Goal: Information Seeking & Learning: Check status

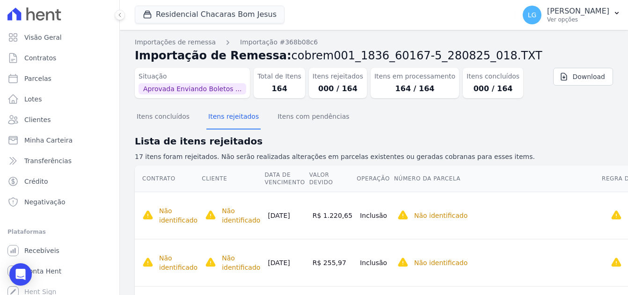
scroll to position [700, 0]
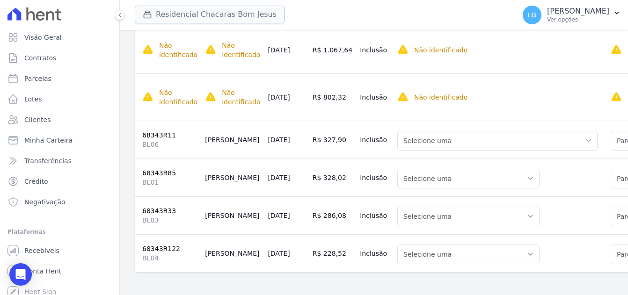
click at [164, 18] on button "Residencial Chacaras Bom Jesus" at bounding box center [210, 15] width 150 height 18
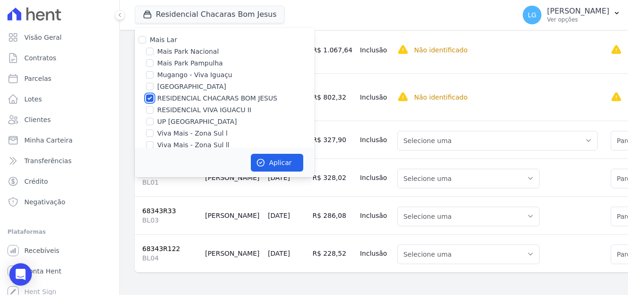
click at [150, 98] on input "RESIDENCIAL CHACARAS BOM JESUS" at bounding box center [149, 98] width 7 height 7
checkbox input "false"
click at [153, 88] on input "[GEOGRAPHIC_DATA]" at bounding box center [149, 86] width 7 height 7
checkbox input "true"
click at [283, 166] on button "Aplicar" at bounding box center [277, 163] width 52 height 18
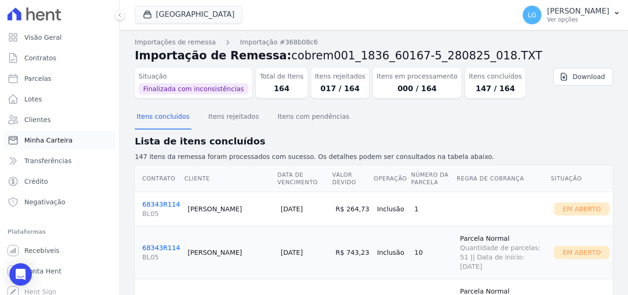
click at [56, 142] on span "Minha Carteira" at bounding box center [48, 140] width 48 height 9
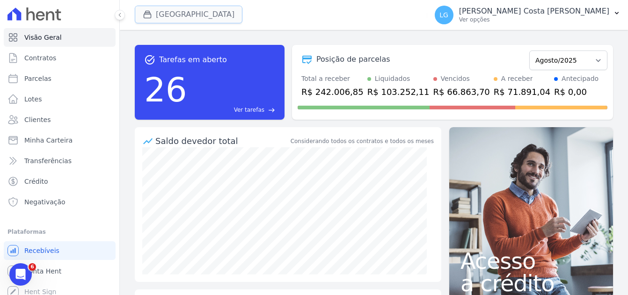
click at [171, 18] on button "[GEOGRAPHIC_DATA]" at bounding box center [189, 15] width 108 height 18
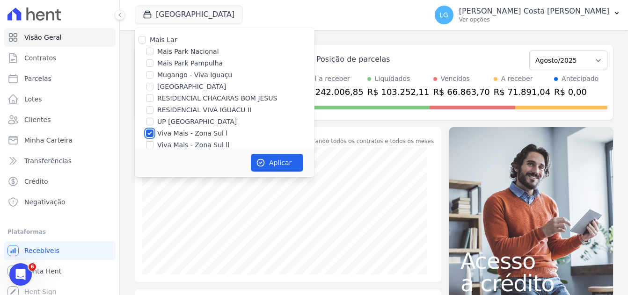
click at [149, 133] on input "Viva Mais - Zona Sul l" at bounding box center [149, 133] width 7 height 7
checkbox input "false"
click at [151, 76] on input "Mugango - Viva Iguaçu" at bounding box center [149, 74] width 7 height 7
checkbox input "true"
click at [288, 164] on button "Aplicar" at bounding box center [277, 163] width 52 height 18
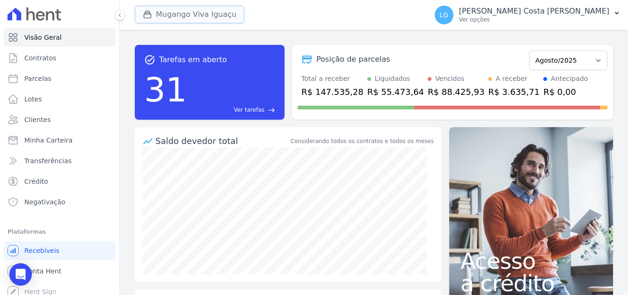
click at [190, 10] on button "Mugango Viva Iguaçu" at bounding box center [190, 15] width 110 height 18
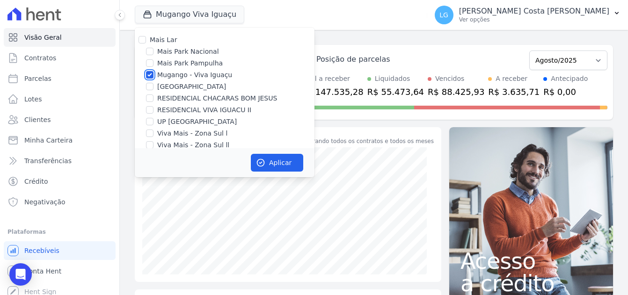
click at [149, 75] on input "Mugango - Viva Iguaçu" at bounding box center [149, 74] width 7 height 7
checkbox input "false"
click at [143, 40] on input "Mais Lar" at bounding box center [142, 39] width 7 height 7
checkbox input "true"
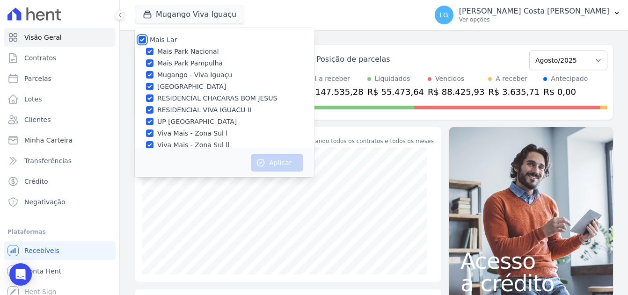
checkbox input "true"
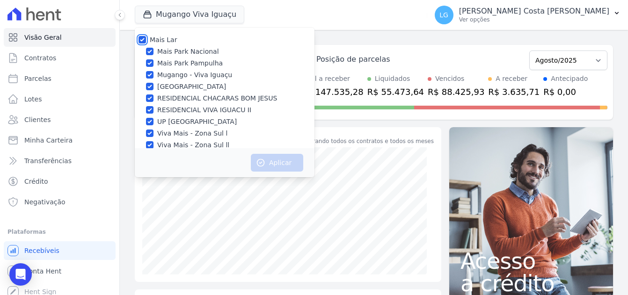
checkbox input "true"
click at [142, 37] on input "Mais Lar" at bounding box center [142, 39] width 7 height 7
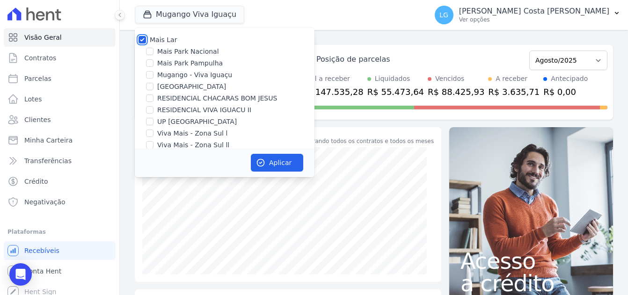
checkbox input "false"
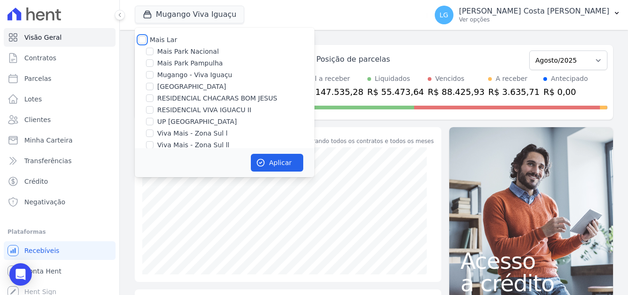
checkbox input "false"
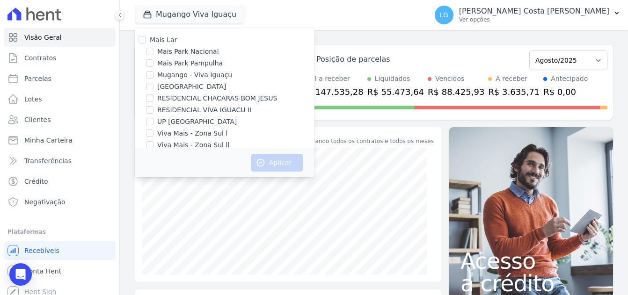
click at [276, 14] on div "Mugango Viva Iguaçu Mais Lar Mais Park Nacional Mais Park Pampulha Mugango - Vi…" at bounding box center [279, 15] width 289 height 31
click at [198, 15] on button "Mugango Viva Iguaçu" at bounding box center [190, 15] width 110 height 18
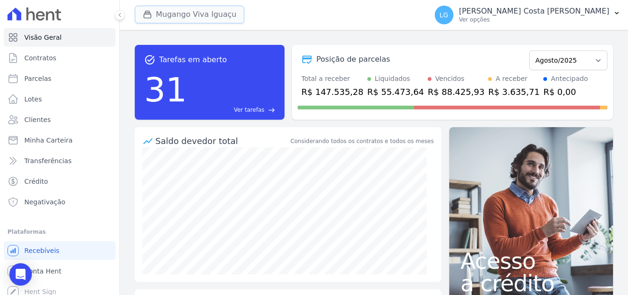
click at [181, 14] on button "Mugango Viva Iguaçu" at bounding box center [190, 15] width 110 height 18
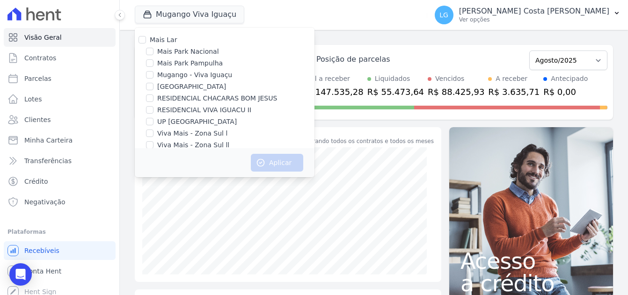
click at [164, 88] on label "[GEOGRAPHIC_DATA]" at bounding box center [191, 87] width 69 height 10
click at [153, 88] on input "[GEOGRAPHIC_DATA]" at bounding box center [149, 86] width 7 height 7
checkbox input "true"
click at [282, 162] on button "Aplicar" at bounding box center [277, 163] width 52 height 18
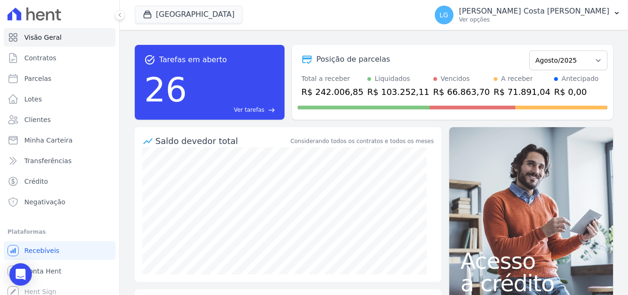
scroll to position [47, 0]
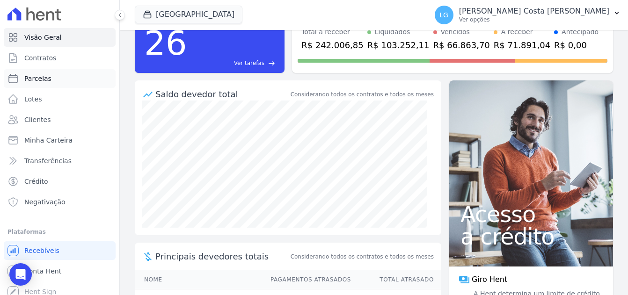
click at [36, 75] on span "Parcelas" at bounding box center [37, 78] width 27 height 9
select select
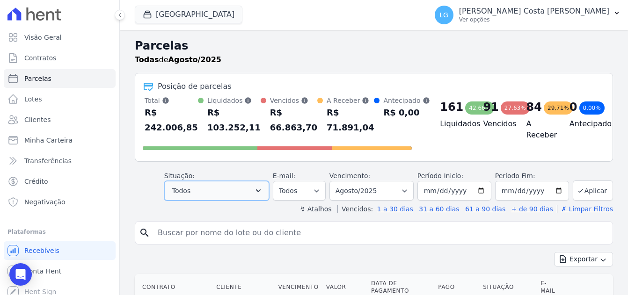
click at [222, 192] on button "Todos" at bounding box center [216, 191] width 105 height 20
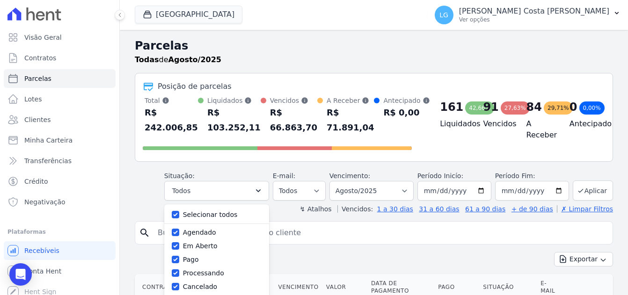
click at [215, 217] on label "Selecionar todos" at bounding box center [210, 214] width 55 height 7
click at [179, 217] on input "Selecionar todos" at bounding box center [175, 214] width 7 height 7
checkbox input "false"
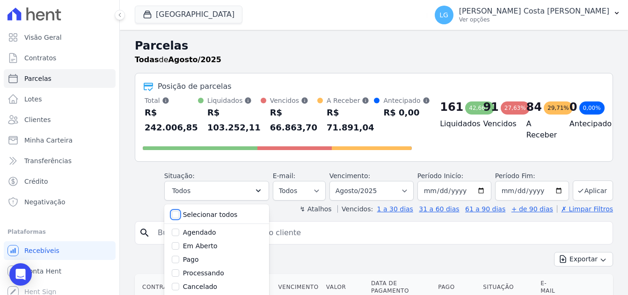
checkbox input "false"
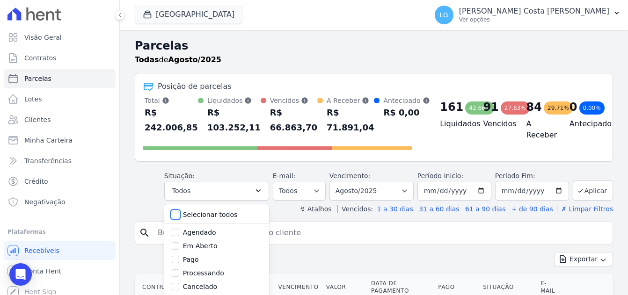
checkbox input "false"
click at [196, 246] on label "Em Aberto" at bounding box center [200, 245] width 35 height 7
click at [179, 246] on input "Em Aberto" at bounding box center [175, 245] width 7 height 7
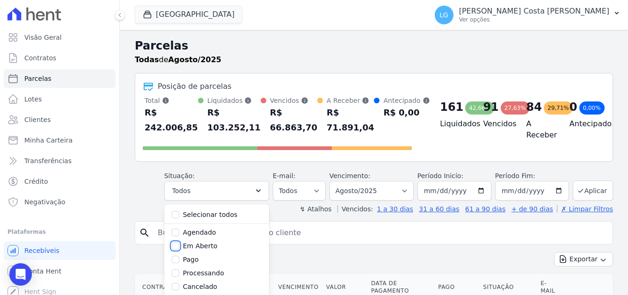
checkbox input "true"
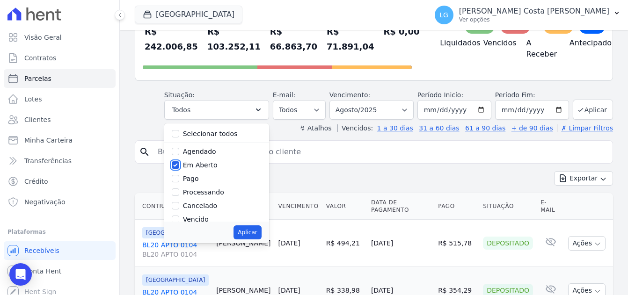
scroll to position [94, 0]
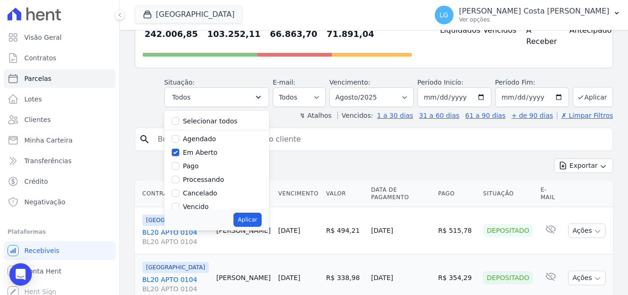
click at [251, 217] on button "Aplicar" at bounding box center [248, 220] width 28 height 14
select select "pending"
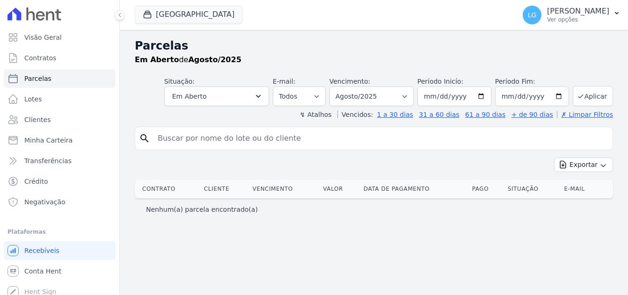
select select
click at [411, 96] on select "Filtrar por período ──────── Todos os meses Fevereiro/2025 Março/2025 Abril/202…" at bounding box center [371, 97] width 84 height 20
select select "09/2025"
click at [343, 87] on select "Filtrar por período ──────── Todos os meses Fevereiro/2025 Março/2025 Abril/202…" at bounding box center [371, 97] width 84 height 20
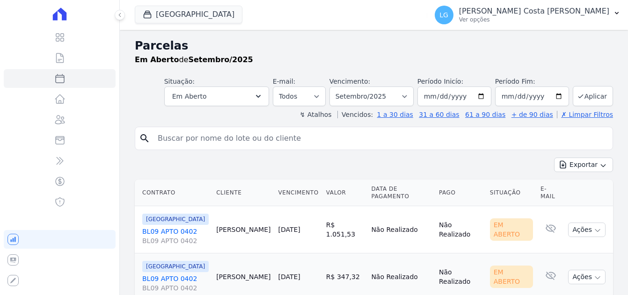
select select
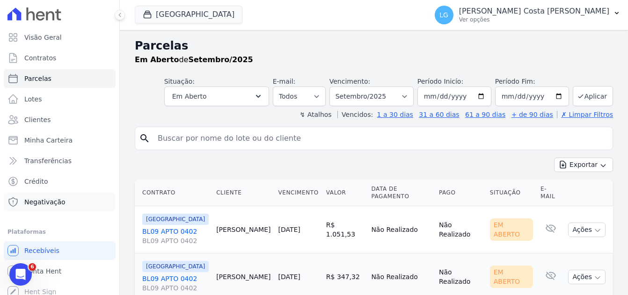
click at [42, 204] on span "Negativação" at bounding box center [44, 201] width 41 height 9
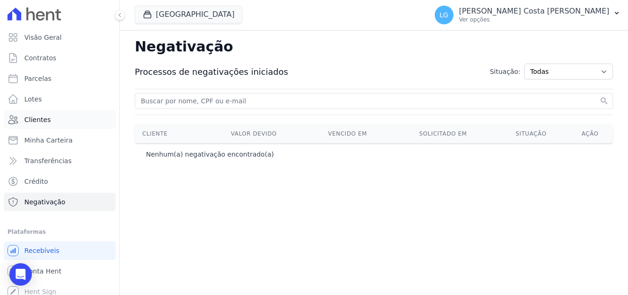
click at [39, 117] on span "Clientes" at bounding box center [37, 119] width 26 height 9
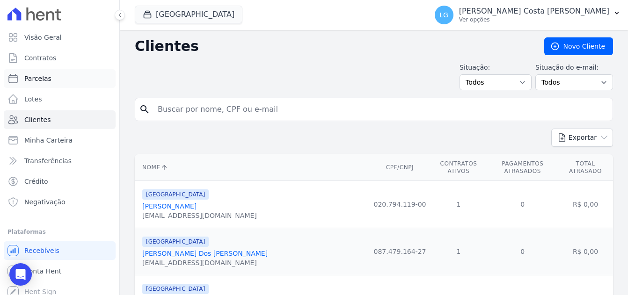
click at [39, 80] on span "Parcelas" at bounding box center [37, 78] width 27 height 9
select select
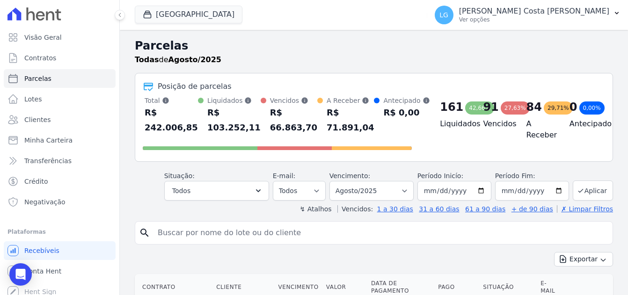
click at [290, 61] on div "Todas de Agosto/2025" at bounding box center [374, 59] width 478 height 11
click at [247, 192] on button "Todos" at bounding box center [216, 191] width 105 height 20
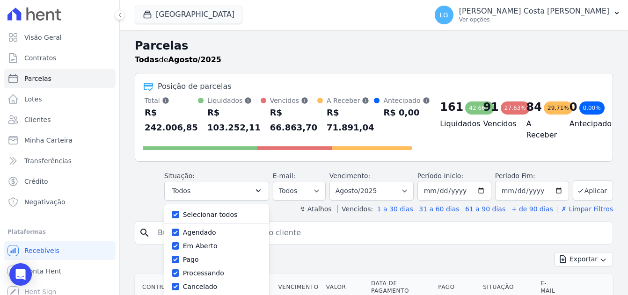
click at [220, 217] on label "Selecionar todos" at bounding box center [210, 214] width 55 height 7
click at [179, 217] on input "Selecionar todos" at bounding box center [175, 214] width 7 height 7
checkbox input "false"
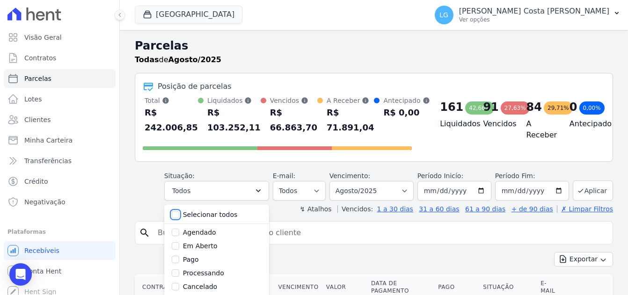
checkbox input "false"
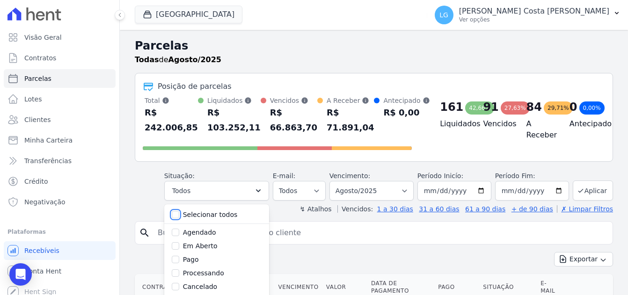
checkbox input "false"
click at [202, 247] on label "Em Aberto" at bounding box center [200, 245] width 35 height 7
click at [179, 247] on input "Em Aberto" at bounding box center [175, 245] width 7 height 7
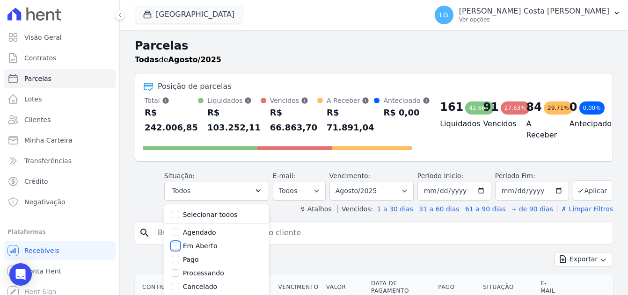
checkbox input "true"
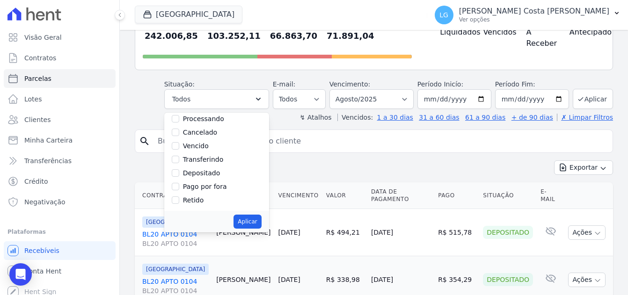
scroll to position [94, 0]
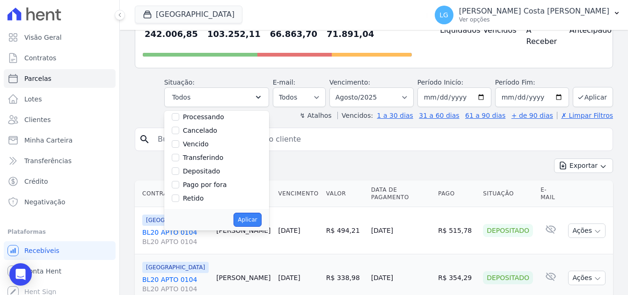
click at [261, 225] on button "Aplicar" at bounding box center [248, 220] width 28 height 14
select select "pending"
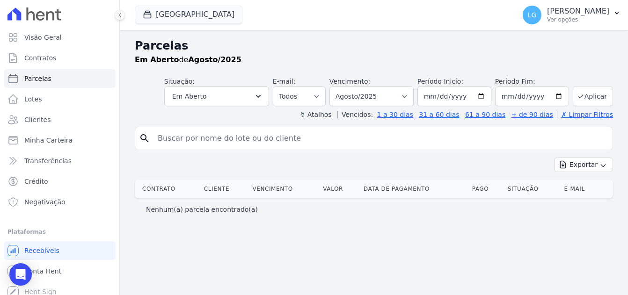
select select
click at [383, 99] on select "Filtrar por período ──────── Todos os meses Fevereiro/2025 Março/2025 Abril/202…" at bounding box center [371, 97] width 84 height 20
select select "09/2025"
click at [343, 87] on select "Filtrar por período ──────── Todos os meses Fevereiro/2025 Março/2025 Abril/202…" at bounding box center [371, 97] width 84 height 20
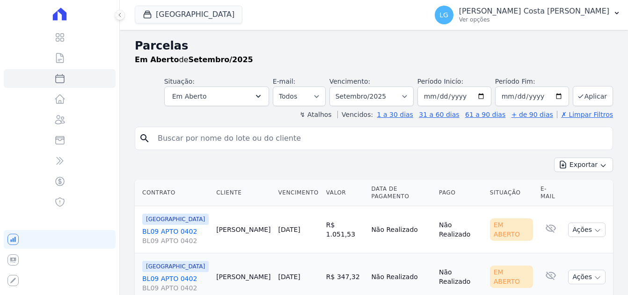
select select
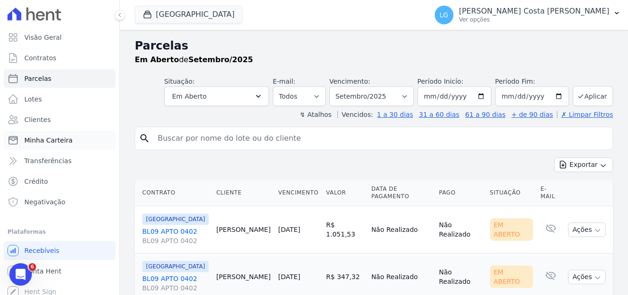
click at [42, 144] on span "Minha Carteira" at bounding box center [48, 140] width 48 height 9
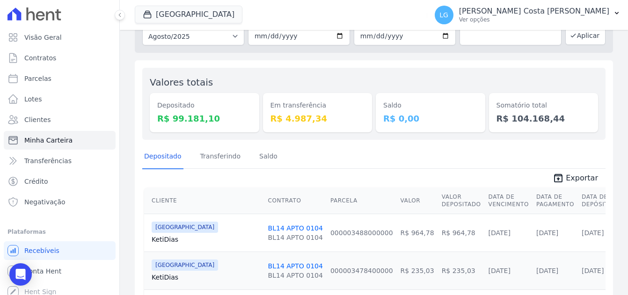
scroll to position [47, 0]
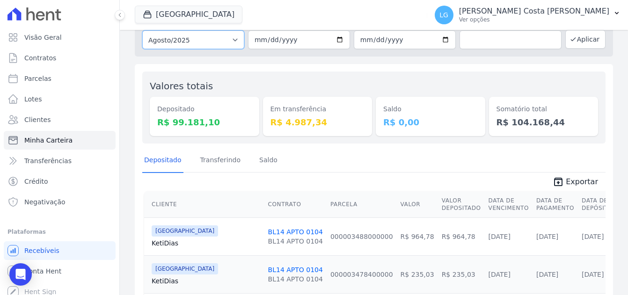
click at [233, 41] on select "Todos os meses Fevereiro/2025 Março/2025 Abril/2025 Maio/2025 Junho/2025 Julho/…" at bounding box center [193, 39] width 102 height 19
select select "09/2025"
click at [142, 30] on select "Todos os meses Fevereiro/2025 Março/2025 Abril/2025 Maio/2025 Junho/2025 Julho/…" at bounding box center [193, 39] width 102 height 19
click at [576, 42] on button "Aplicar" at bounding box center [585, 39] width 40 height 19
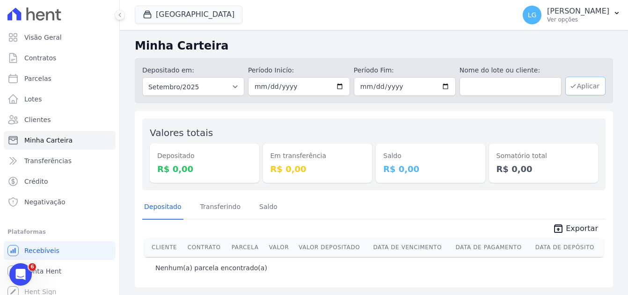
click at [596, 87] on button "Aplicar" at bounding box center [585, 86] width 40 height 19
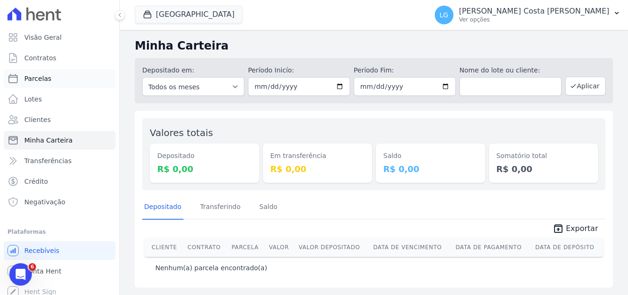
click at [44, 80] on span "Parcelas" at bounding box center [37, 78] width 27 height 9
select select
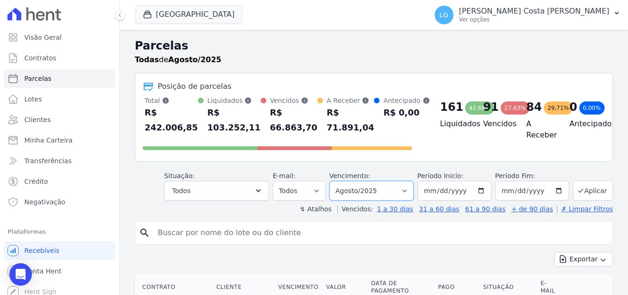
click at [369, 188] on select "Filtrar por período ──────── Todos os meses Fevereiro/2025 Março/2025 Abril/202…" at bounding box center [371, 191] width 84 height 20
select select "09/2025"
click at [336, 181] on select "Filtrar por período ──────── Todos os meses Fevereiro/2025 Março/2025 Abril/202…" at bounding box center [371, 191] width 84 height 20
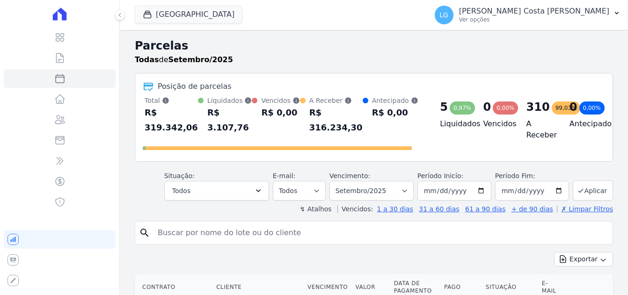
select select
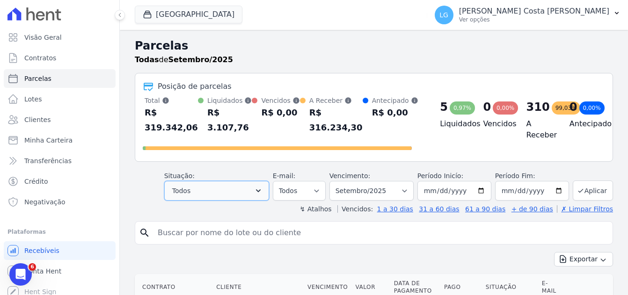
click at [222, 188] on button "Todos" at bounding box center [216, 191] width 105 height 20
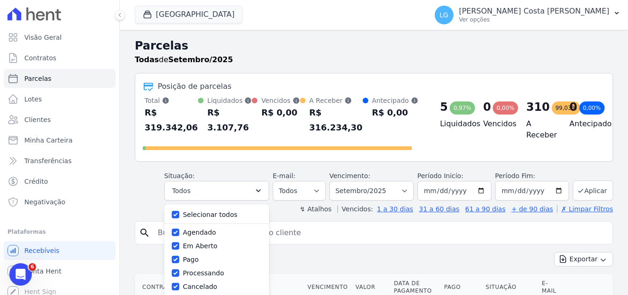
click at [221, 213] on label "Selecionar todos" at bounding box center [210, 214] width 55 height 7
click at [179, 215] on input "Selecionar todos" at bounding box center [175, 214] width 7 height 7
checkbox input "false"
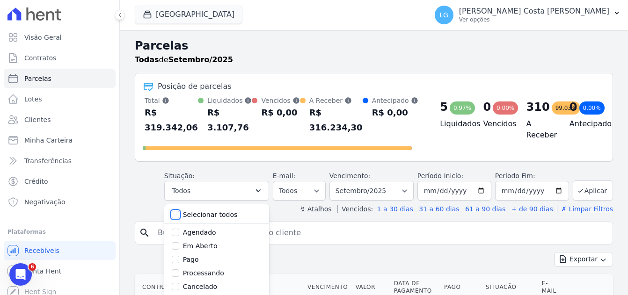
checkbox input "false"
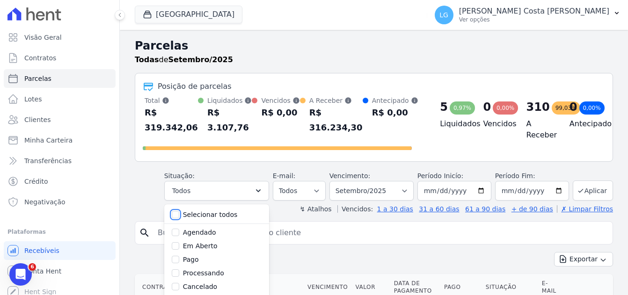
checkbox input "false"
click at [179, 247] on input "Em Aberto" at bounding box center [175, 245] width 7 height 7
checkbox input "true"
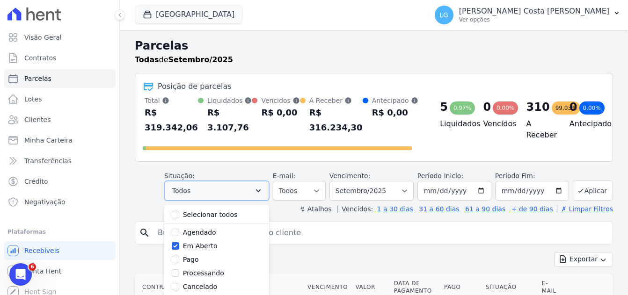
click at [263, 195] on icon "button" at bounding box center [258, 190] width 9 height 9
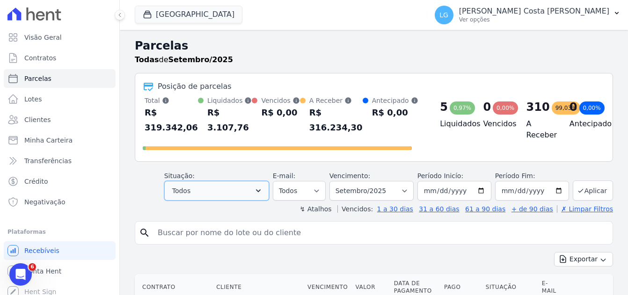
click at [244, 189] on button "Todos" at bounding box center [216, 191] width 105 height 20
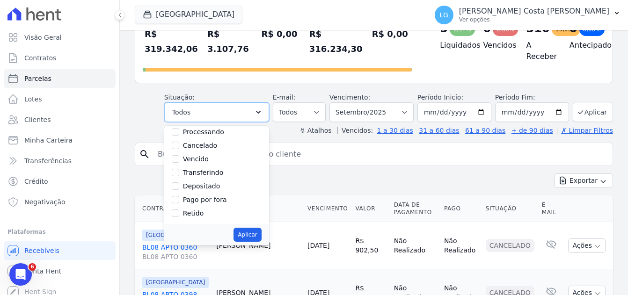
scroll to position [140, 0]
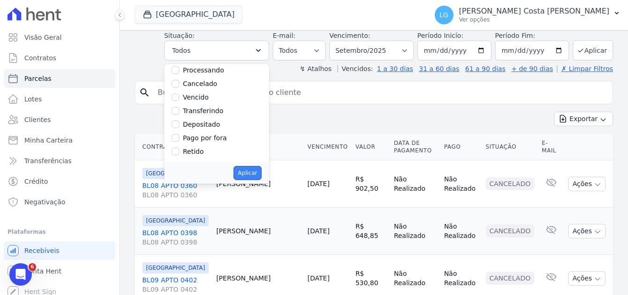
click at [250, 177] on button "Aplicar" at bounding box center [248, 173] width 28 height 14
select select "pending"
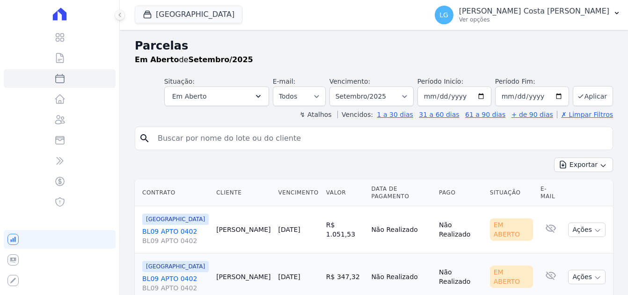
select select
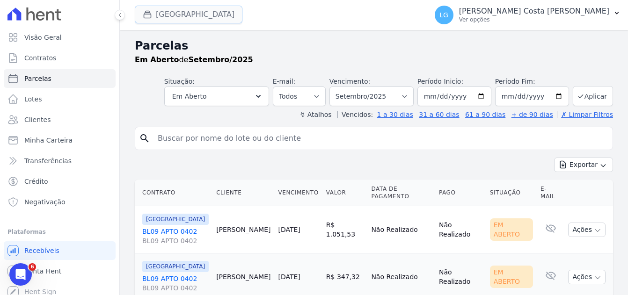
click at [175, 19] on button "[GEOGRAPHIC_DATA]" at bounding box center [189, 15] width 108 height 18
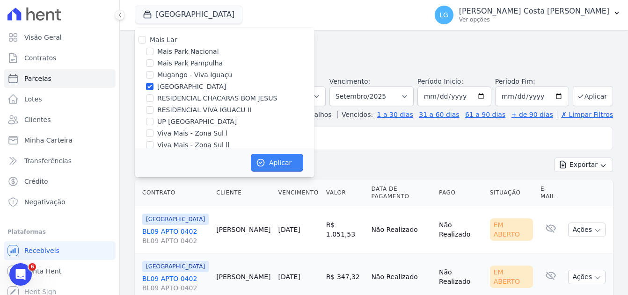
click at [275, 159] on button "Aplicar" at bounding box center [277, 163] width 52 height 18
select select
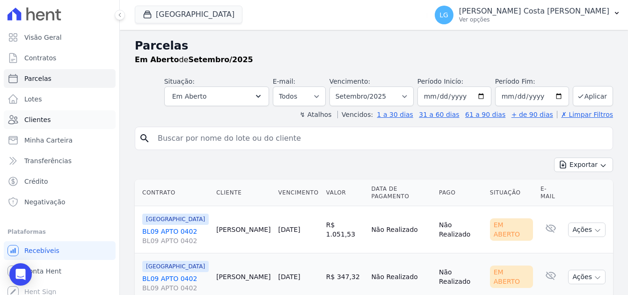
click at [39, 118] on span "Clientes" at bounding box center [37, 119] width 26 height 9
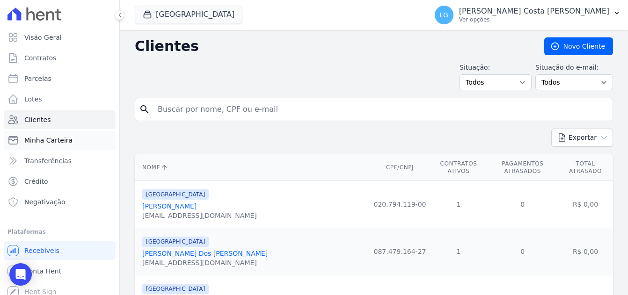
click at [44, 136] on span "Minha Carteira" at bounding box center [48, 140] width 48 height 9
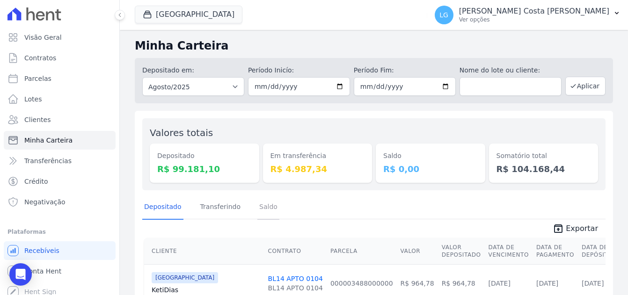
click at [267, 211] on link "Saldo" at bounding box center [268, 208] width 22 height 24
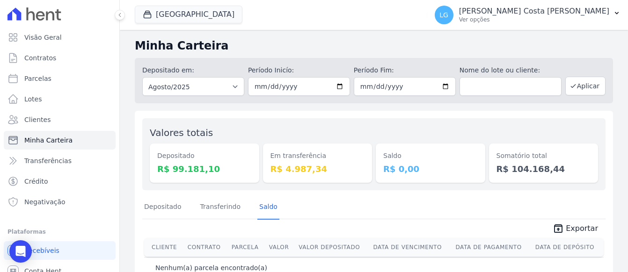
click at [404, 23] on div "[GEOGRAPHIC_DATA] Mais Lar Mais Park Nacional Mais Park [GEOGRAPHIC_DATA] Mugan…" at bounding box center [279, 15] width 289 height 31
